Goal: Transaction & Acquisition: Purchase product/service

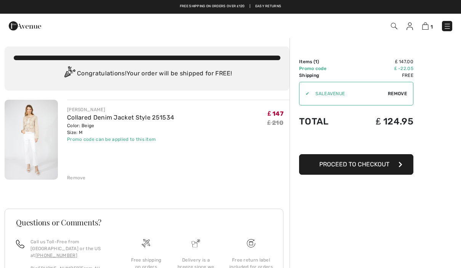
click at [33, 139] on img at bounding box center [31, 140] width 53 height 80
click at [38, 128] on img at bounding box center [31, 140] width 53 height 80
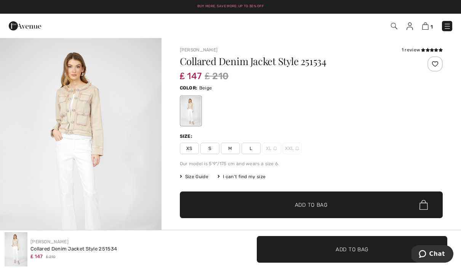
click at [107, 144] on img "1 / 5" at bounding box center [80, 158] width 161 height 242
click at [432, 19] on div "1 Checkout" at bounding box center [325, 26] width 265 height 16
click at [428, 26] on img at bounding box center [425, 25] width 6 height 7
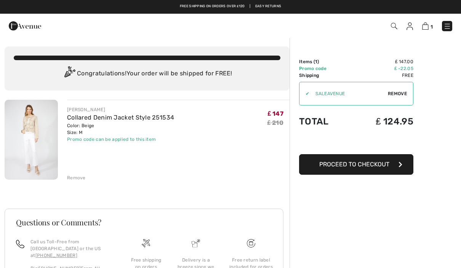
click at [30, 126] on img at bounding box center [31, 140] width 53 height 80
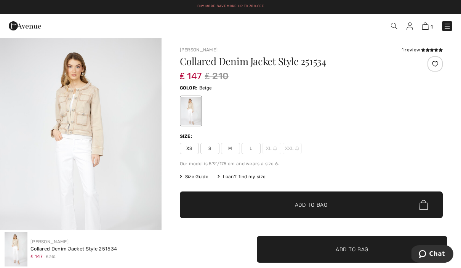
click at [198, 177] on span "Size Guide" at bounding box center [194, 176] width 29 height 7
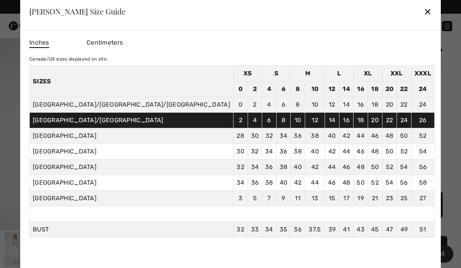
click at [423, 14] on div "✕" at bounding box center [427, 11] width 8 height 16
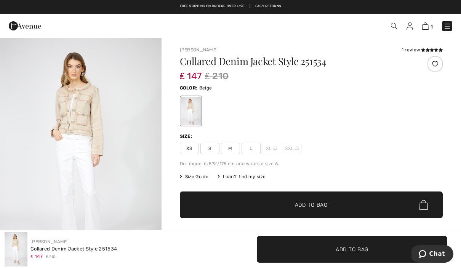
click at [426, 26] on img at bounding box center [425, 25] width 6 height 7
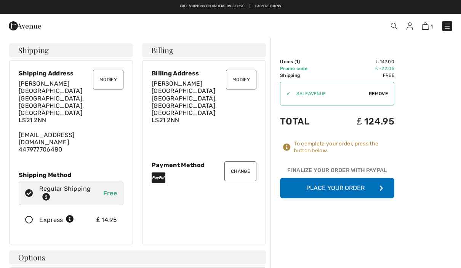
click at [348, 187] on button "Place Your Order" at bounding box center [337, 188] width 114 height 21
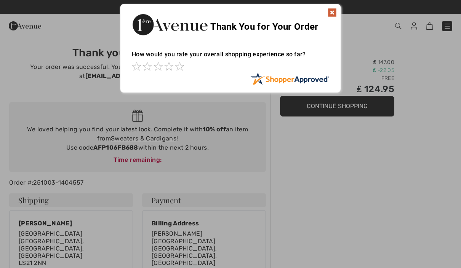
click at [332, 13] on img at bounding box center [331, 12] width 9 height 9
